Goal: Information Seeking & Learning: Learn about a topic

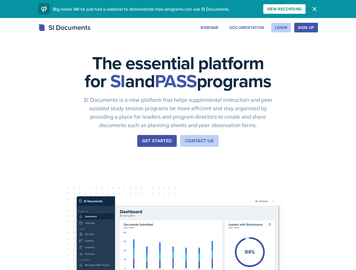
click at [178, 135] on div "The essential platform for SI and PASS programs SI Documents is a new platform …" at bounding box center [178, 189] width 356 height 342
click at [302, 9] on div "View Recording" at bounding box center [284, 9] width 35 height 5
click at [316, 9] on icon "button" at bounding box center [314, 8] width 3 height 3
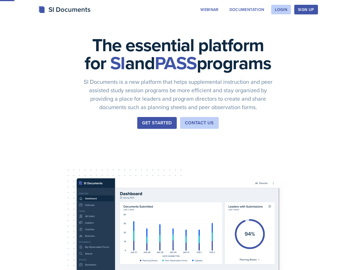
click at [244, 28] on div "The essential platform for SI and PASS programs SI Documents is a new platform …" at bounding box center [178, 171] width 356 height 342
click at [280, 28] on div "The essential platform for SI and PASS programs SI Documents is a new platform …" at bounding box center [178, 171] width 356 height 342
click at [315, 28] on div "The essential platform for SI and PASS programs SI Documents is a new platform …" at bounding box center [178, 171] width 356 height 342
click at [339, 28] on div "The essential platform for SI and PASS programs SI Documents is a new platform …" at bounding box center [178, 171] width 356 height 342
click at [33, 177] on div "The essential platform for SI and PASS programs SI Documents is a new platform …" at bounding box center [178, 171] width 356 height 342
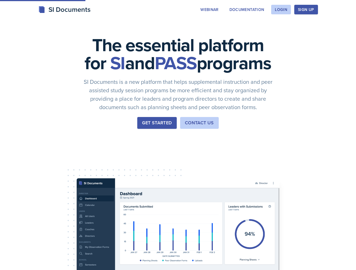
click at [76, 177] on div "The essential platform for SI and PASS programs SI Documents is a new platform …" at bounding box center [178, 171] width 356 height 342
